Goal: Find specific fact: Find specific fact

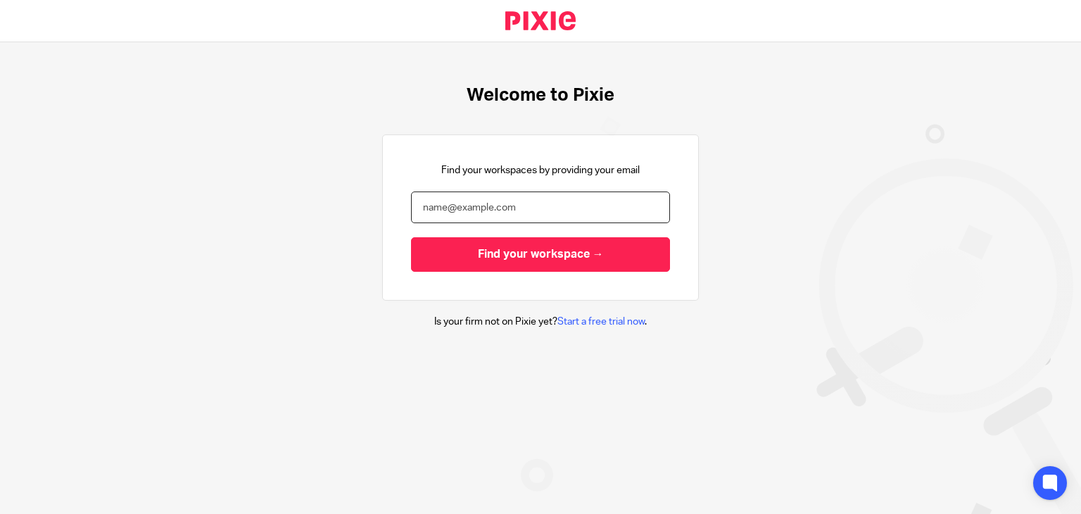
click at [508, 203] on input "email" at bounding box center [540, 207] width 259 height 32
type input "hannah@turpinaccounting.co.uk"
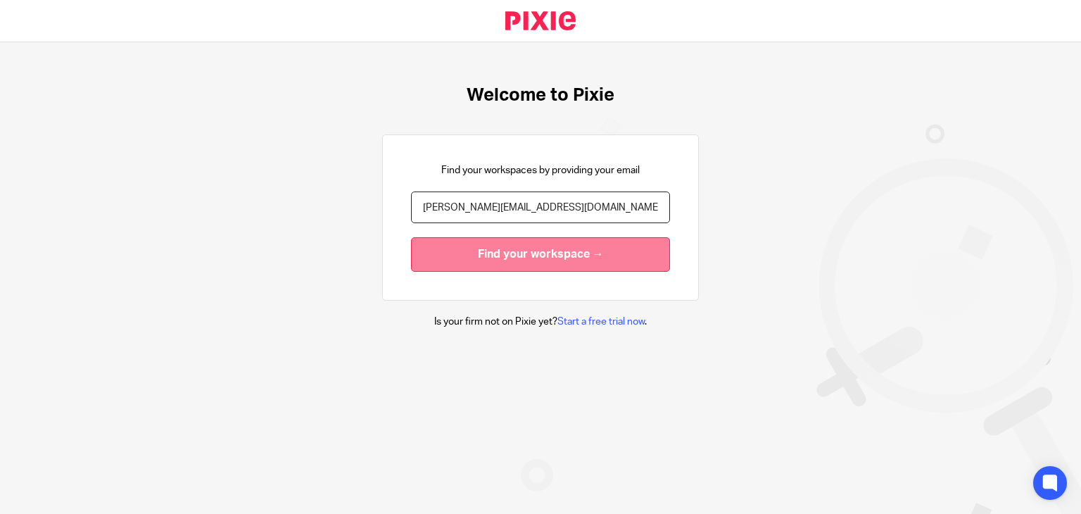
click at [513, 253] on input "Find your workspace →" at bounding box center [540, 254] width 259 height 34
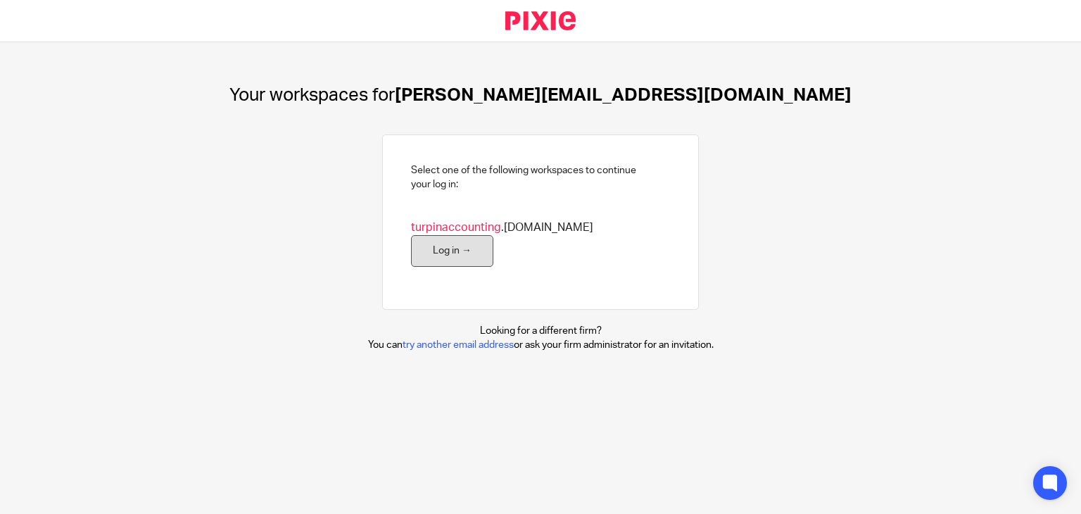
click at [493, 235] on link "Log in →" at bounding box center [452, 251] width 82 height 32
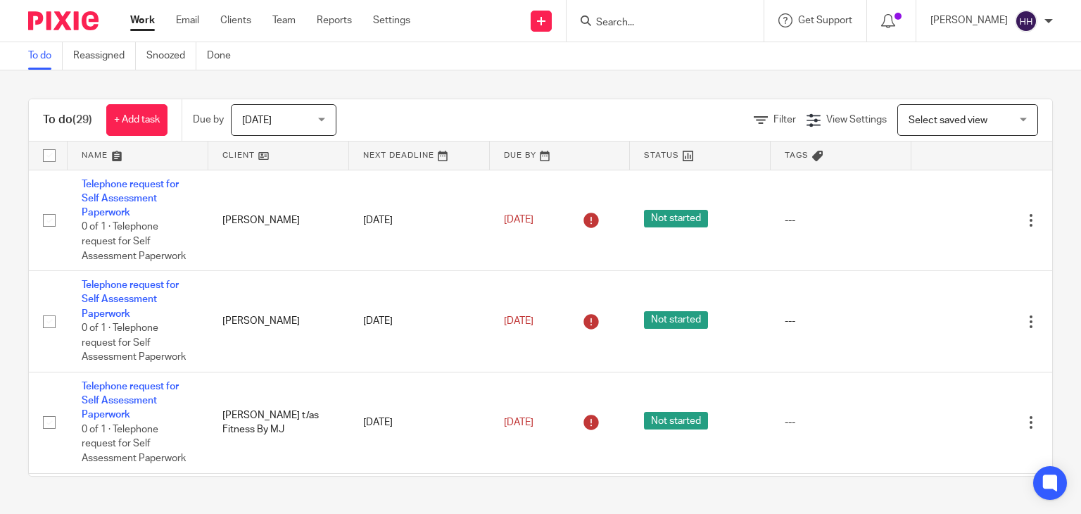
click at [667, 26] on input "Search" at bounding box center [658, 23] width 127 height 13
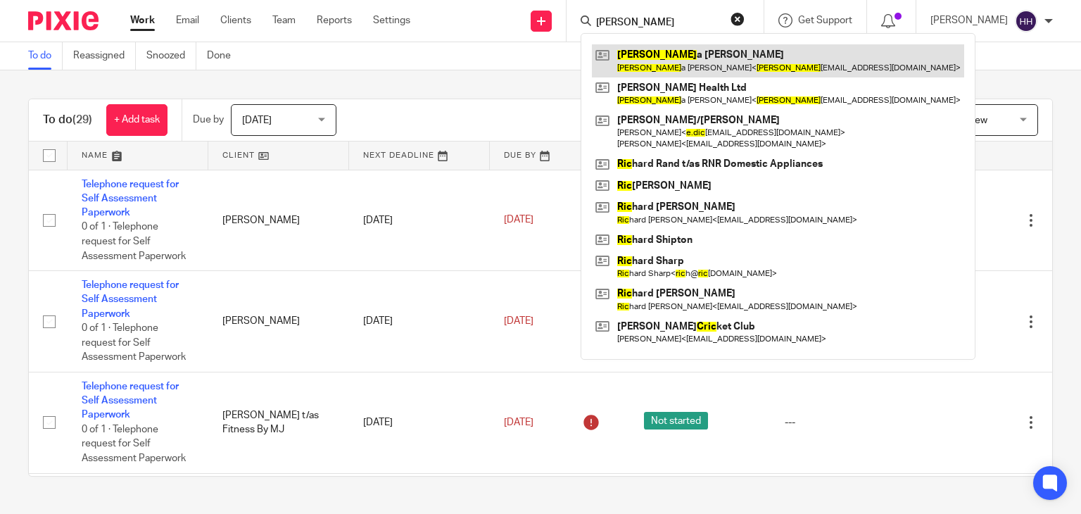
type input "eric"
click at [678, 51] on link at bounding box center [778, 60] width 372 height 32
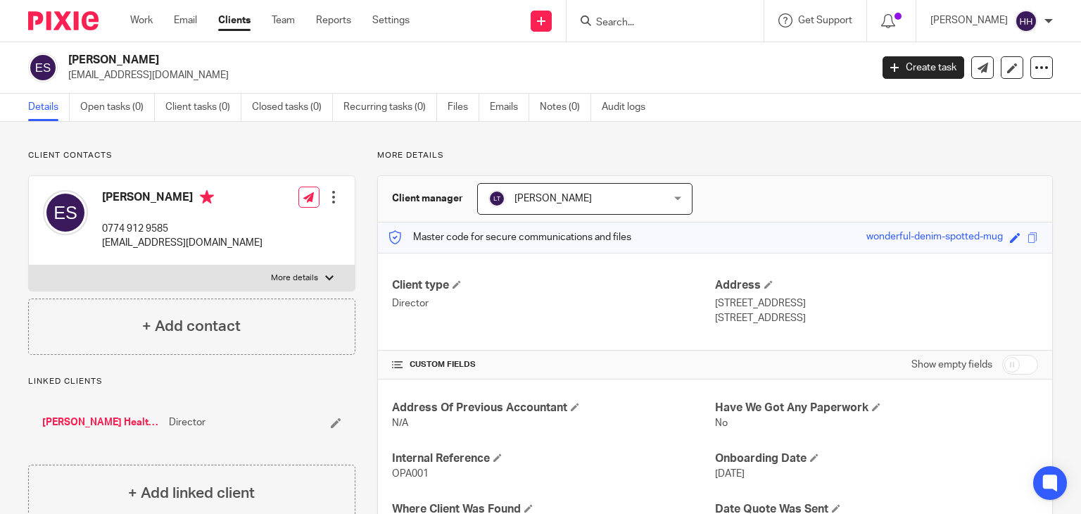
click at [84, 419] on link "[PERSON_NAME] Health Ltd" at bounding box center [102, 422] width 120 height 14
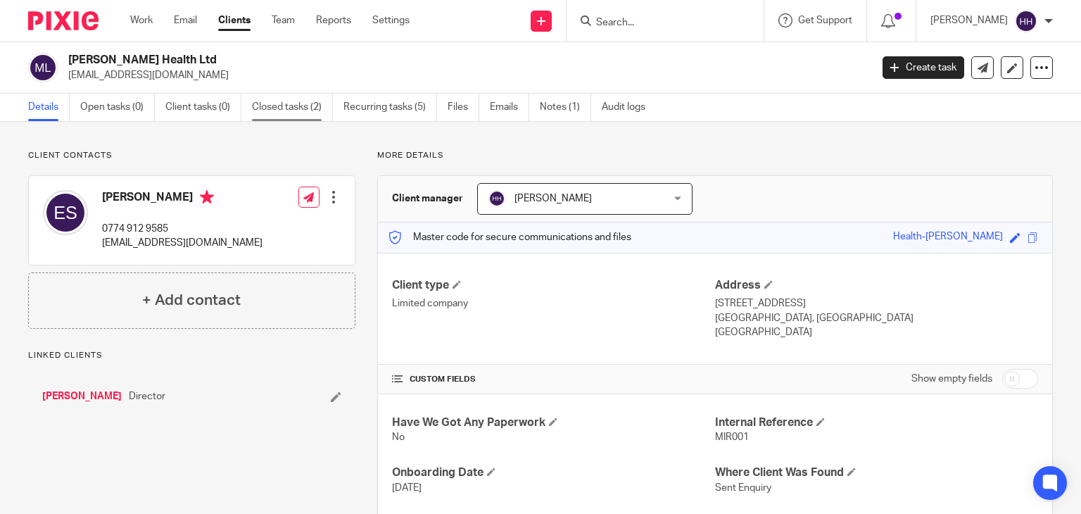
click at [296, 108] on link "Closed tasks (2)" at bounding box center [292, 107] width 81 height 27
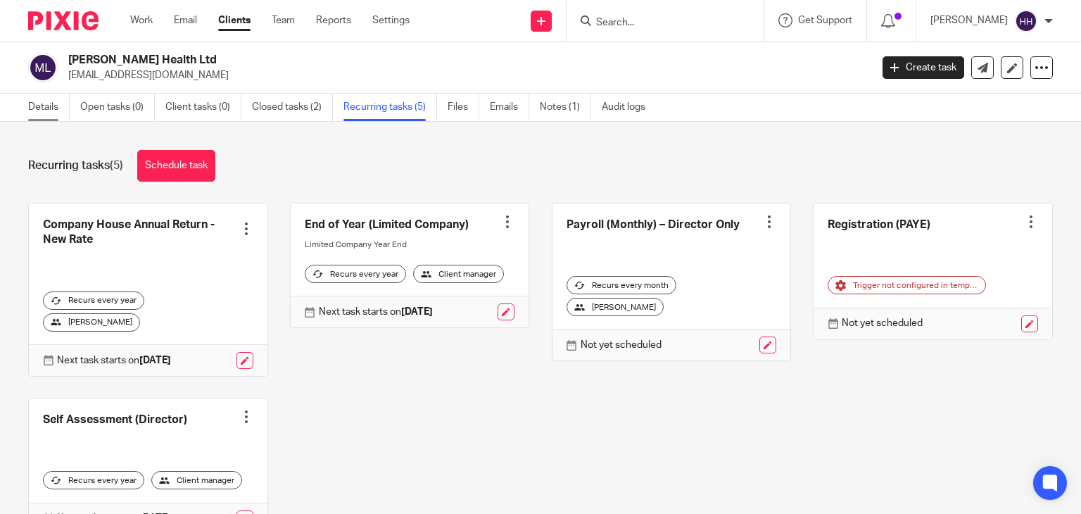
click at [42, 115] on link "Details" at bounding box center [49, 107] width 42 height 27
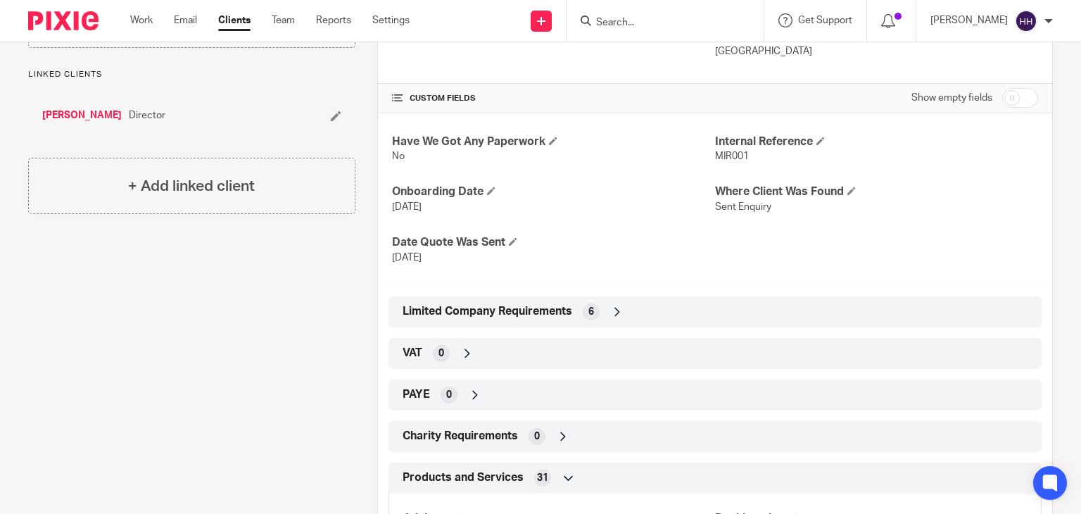
scroll to position [282, 0]
click at [634, 309] on div "Limited Company Requirements 6" at bounding box center [715, 311] width 632 height 24
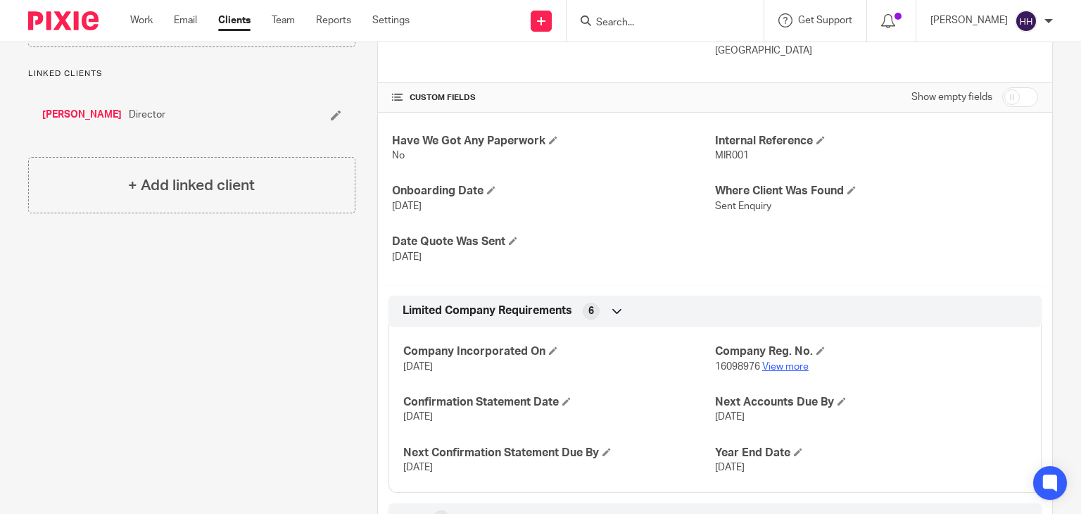
click at [786, 364] on link "View more" at bounding box center [785, 367] width 46 height 10
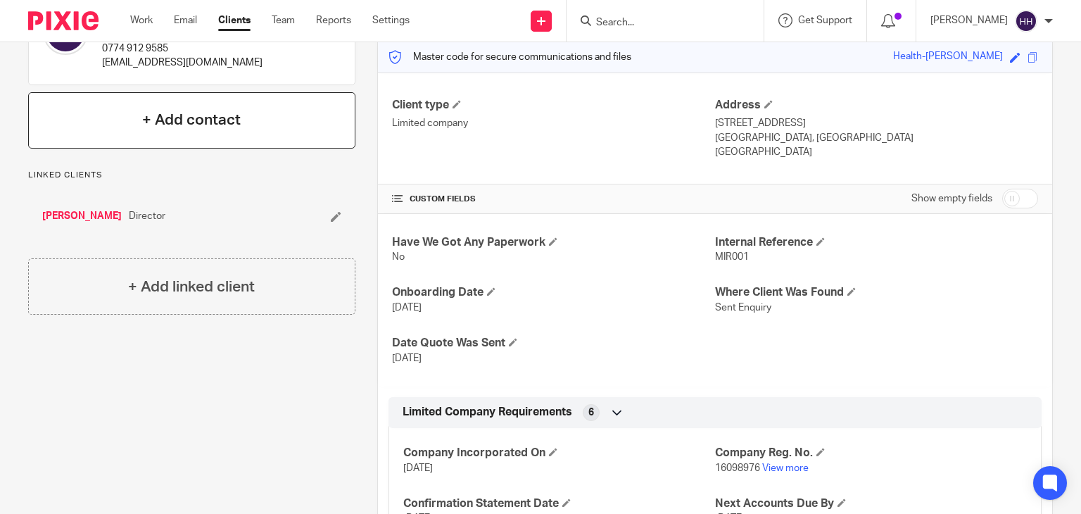
scroll to position [0, 0]
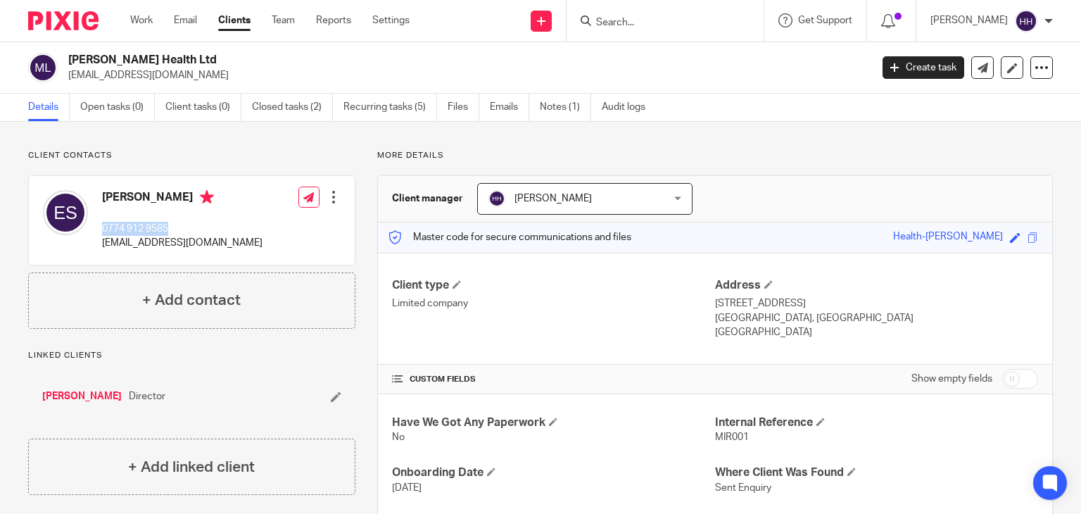
drag, startPoint x: 181, startPoint y: 229, endPoint x: 101, endPoint y: 227, distance: 79.6
click at [102, 227] on p "0774 912 9585" at bounding box center [182, 229] width 160 height 14
drag, startPoint x: 108, startPoint y: 226, endPoint x: 174, endPoint y: 215, distance: 66.3
click at [174, 215] on div "Erica Opare - Sakyi 0774 912 9585 ericaeopare@gmail.com" at bounding box center [182, 220] width 160 height 61
copy p "0774 912 9585"
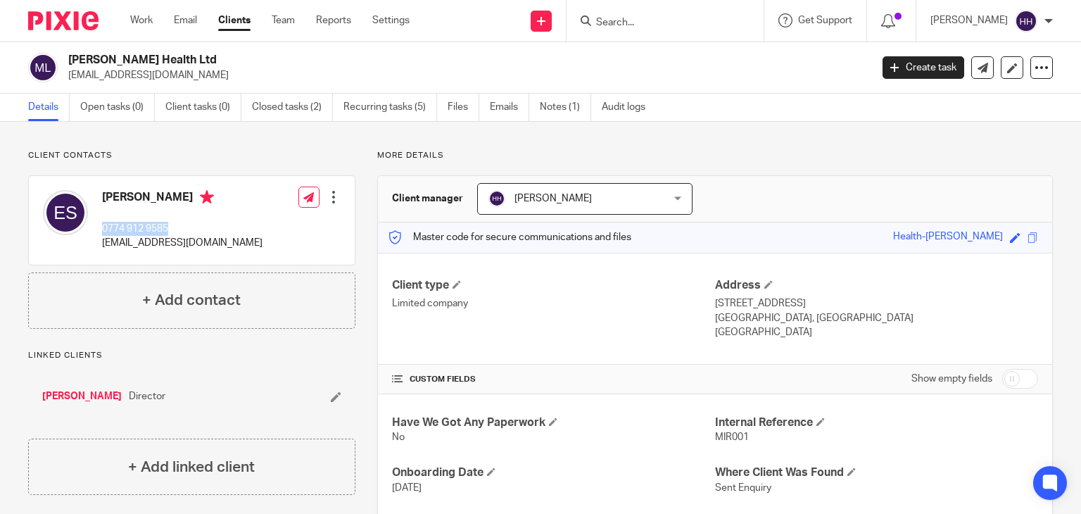
click at [242, 25] on link "Clients" at bounding box center [234, 20] width 32 height 14
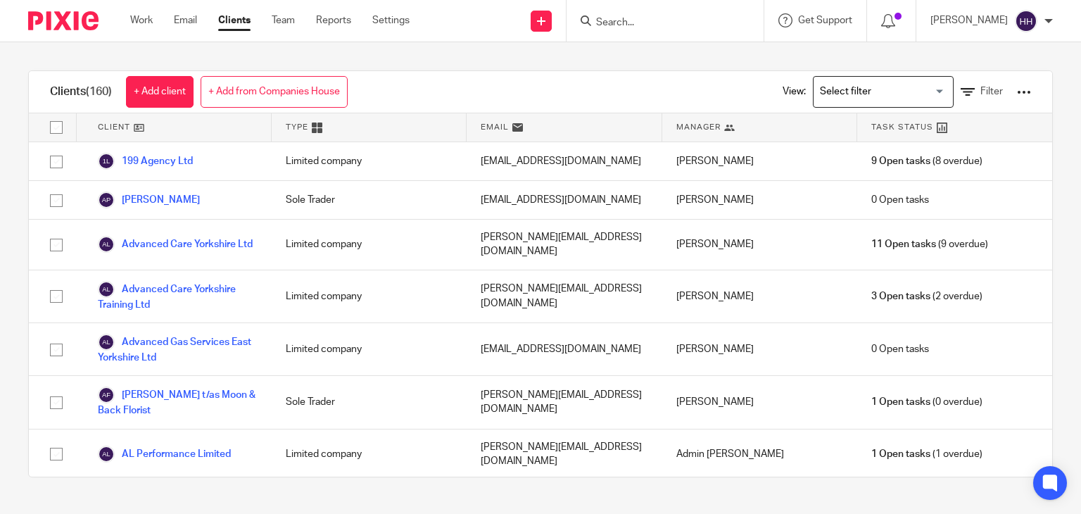
click at [684, 20] on input "Search" at bounding box center [658, 23] width 127 height 13
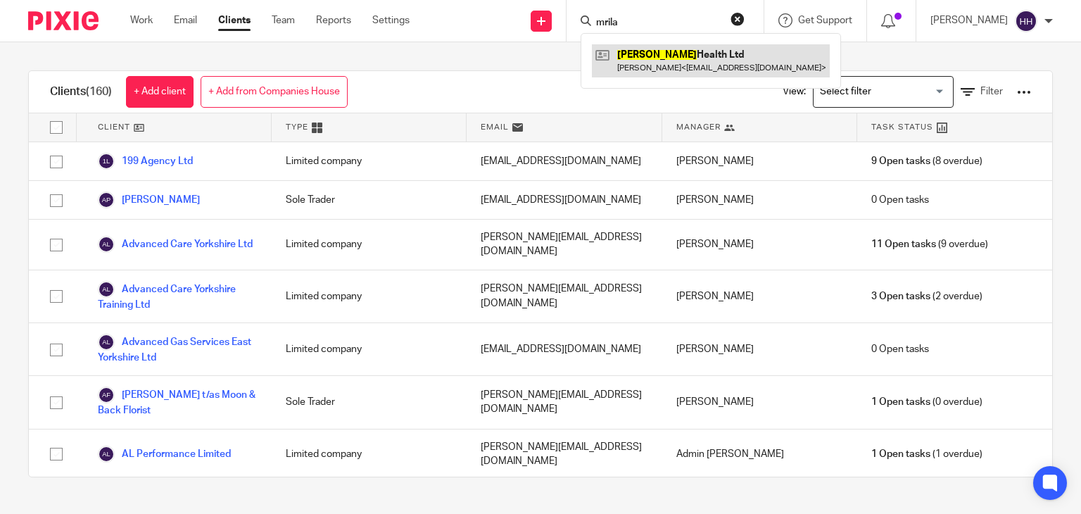
type input "mrila"
click at [681, 46] on link at bounding box center [711, 60] width 238 height 32
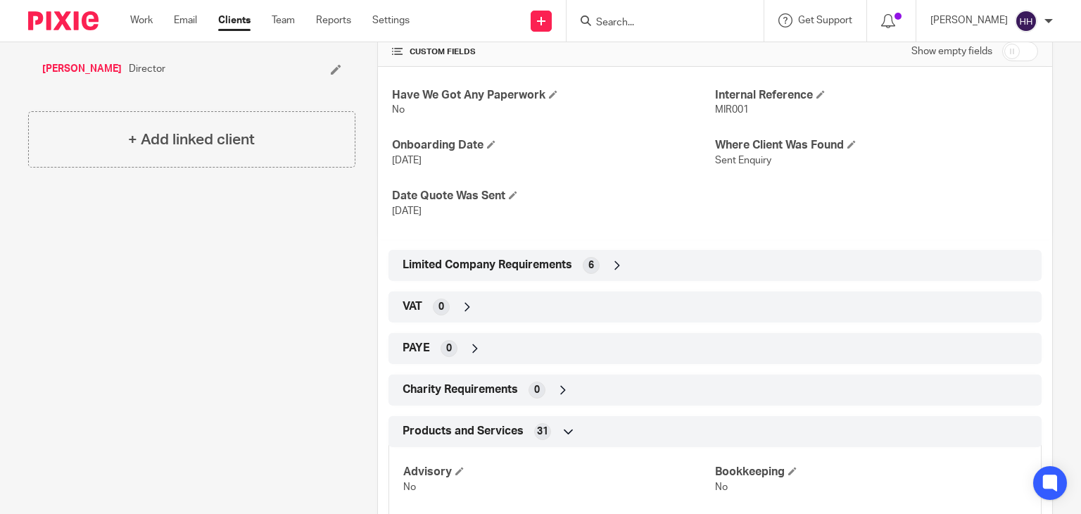
scroll to position [352, 0]
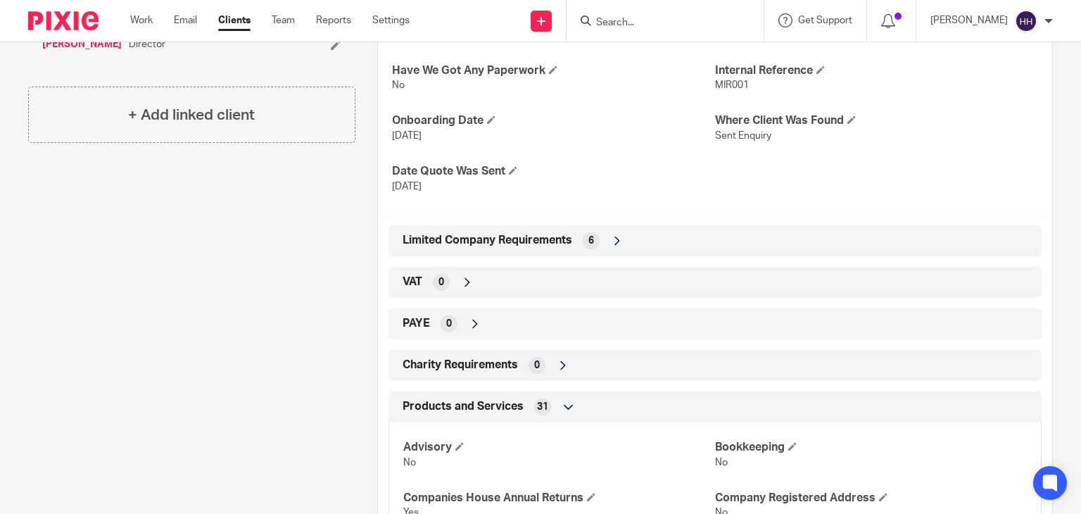
click at [507, 235] on span "Limited Company Requirements" at bounding box center [488, 240] width 170 height 15
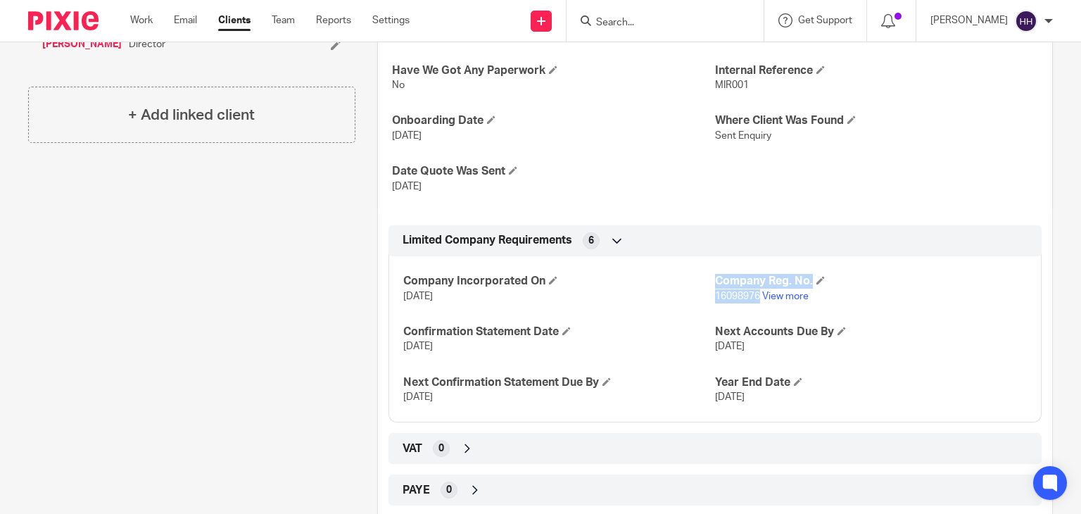
drag, startPoint x: 753, startPoint y: 296, endPoint x: 704, endPoint y: 292, distance: 49.4
click at [704, 292] on div "Company Incorporated On 25 Nov 2024 Company Reg. No. 16098976 View more Confirm…" at bounding box center [715, 334] width 653 height 177
click at [715, 296] on span "16098976" at bounding box center [737, 296] width 45 height 10
drag, startPoint x: 707, startPoint y: 296, endPoint x: 752, endPoint y: 296, distance: 45.0
click at [754, 296] on p "16098976 View more" at bounding box center [871, 296] width 312 height 14
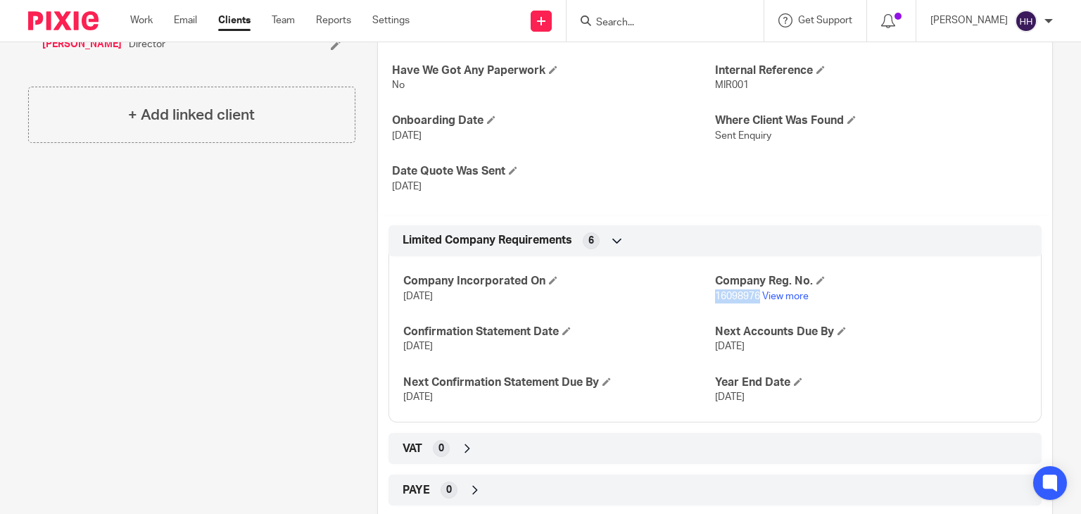
copy span "16098976"
click at [779, 296] on link "View more" at bounding box center [785, 296] width 46 height 10
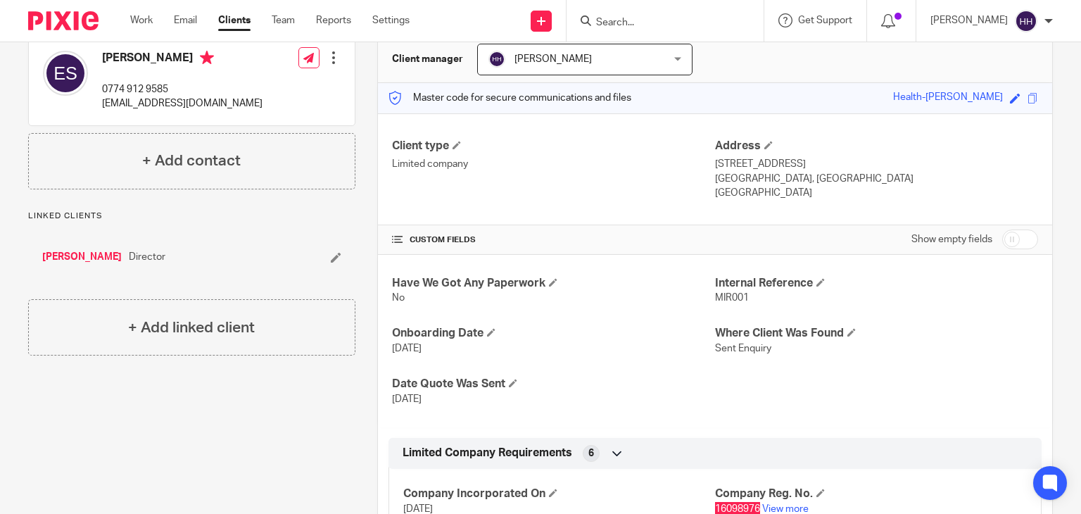
scroll to position [0, 0]
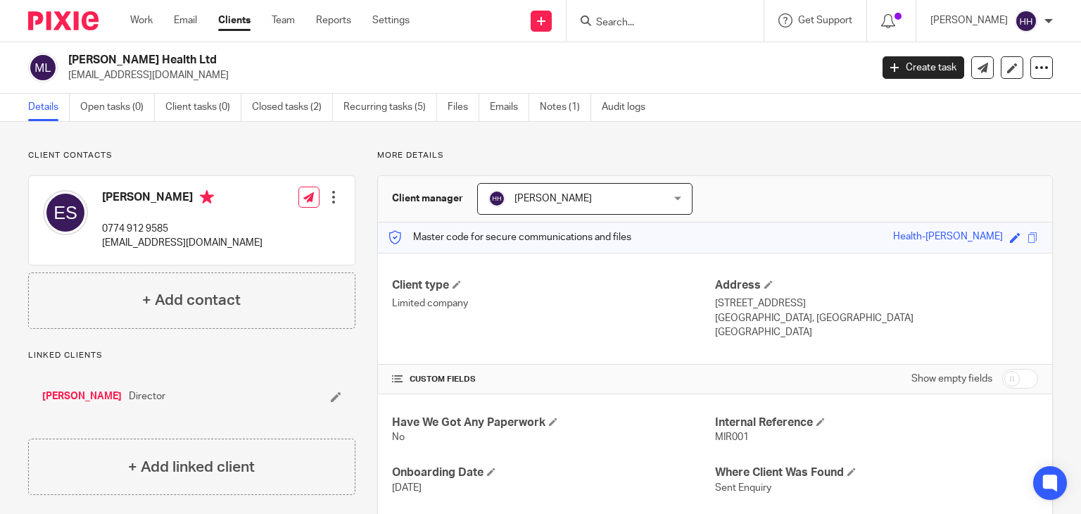
click at [662, 31] on div at bounding box center [665, 21] width 197 height 42
click at [662, 29] on form at bounding box center [670, 21] width 150 height 18
click at [653, 23] on input "Search" at bounding box center [658, 23] width 127 height 13
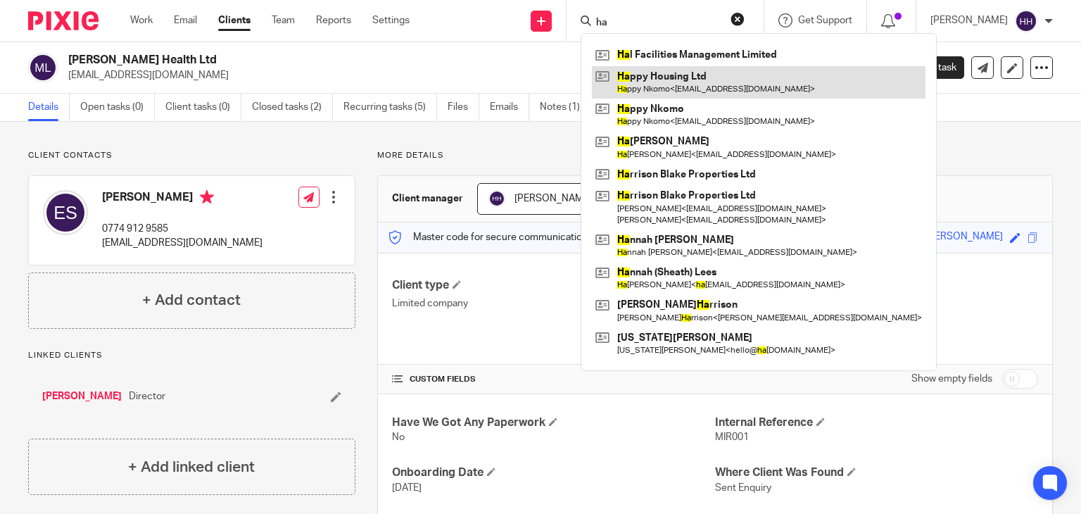
type input "ha"
click at [662, 86] on link at bounding box center [759, 82] width 334 height 32
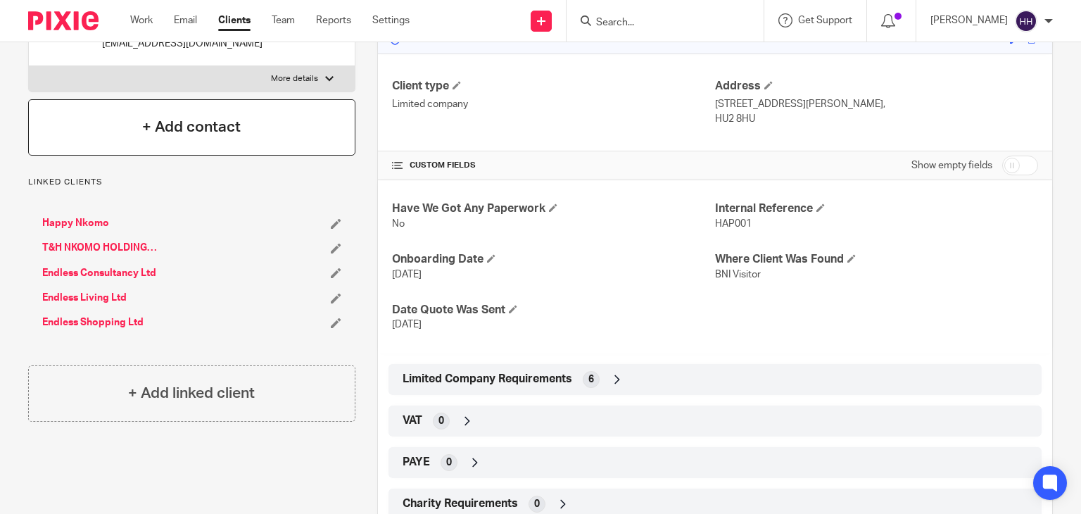
scroll to position [211, 0]
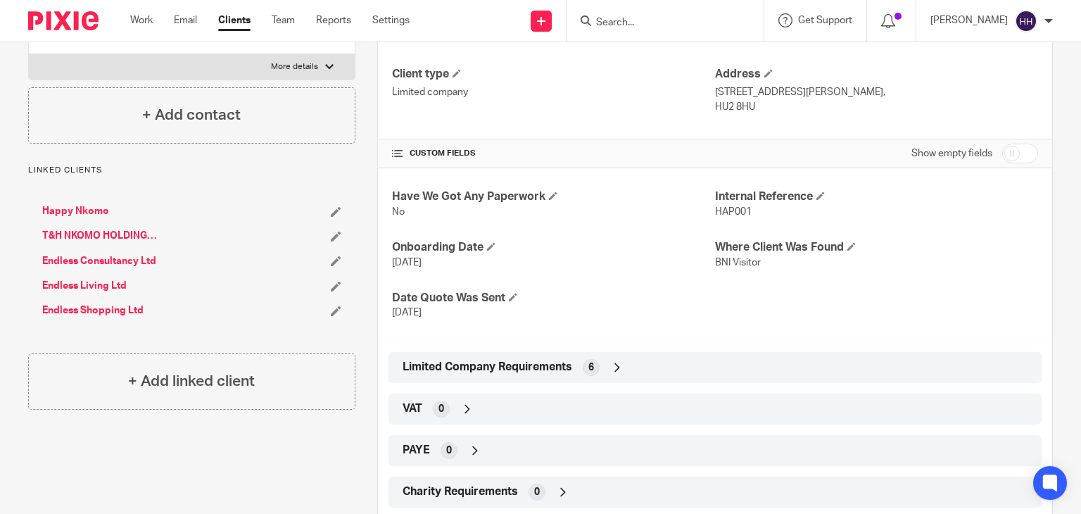
click at [242, 18] on link "Clients" at bounding box center [234, 20] width 32 height 14
